Goal: Transaction & Acquisition: Book appointment/travel/reservation

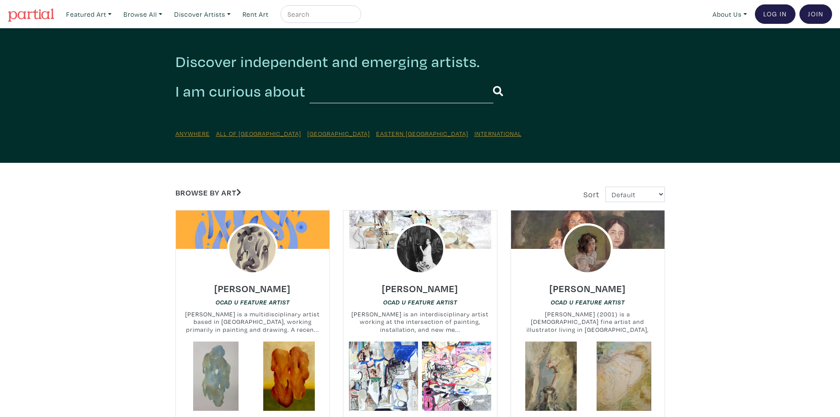
click at [35, 6] on link at bounding box center [31, 14] width 46 height 20
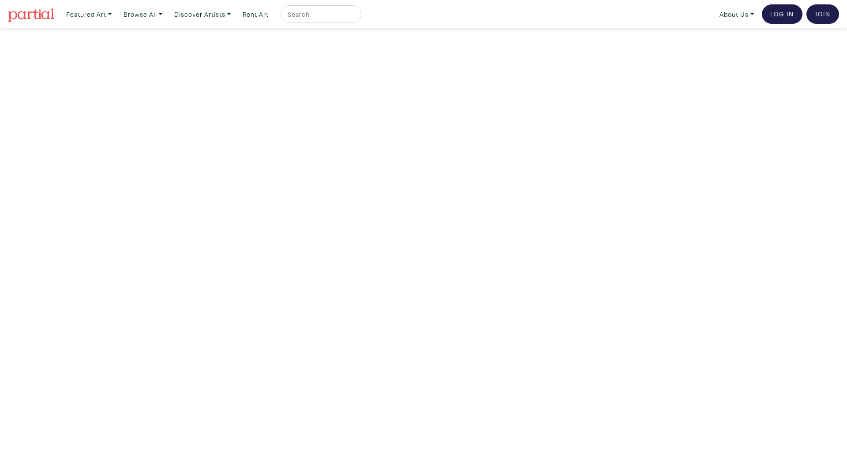
click at [49, 15] on img at bounding box center [31, 14] width 46 height 13
click at [262, 27] on nav "Featured Art Smalls Landscapes Abstracts New Contemporary The Minimalist Bold D…" at bounding box center [423, 14] width 847 height 28
click at [260, 20] on link "Rent Art" at bounding box center [256, 14] width 34 height 18
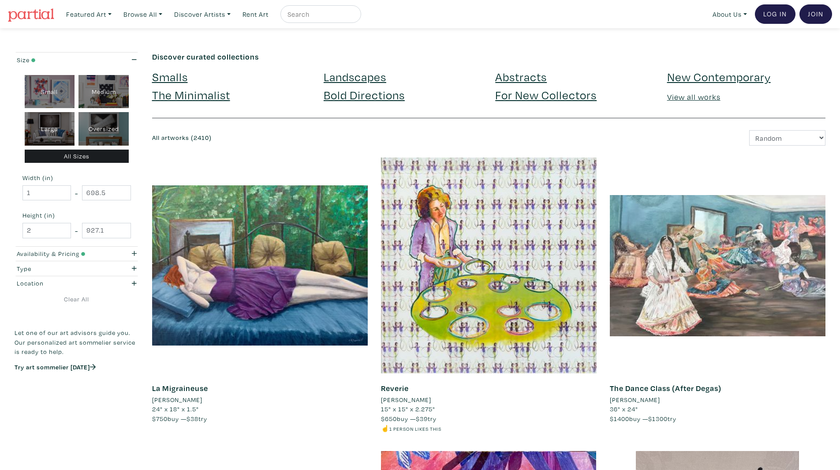
click at [47, 19] on img at bounding box center [31, 14] width 46 height 13
